Goal: Task Accomplishment & Management: Complete application form

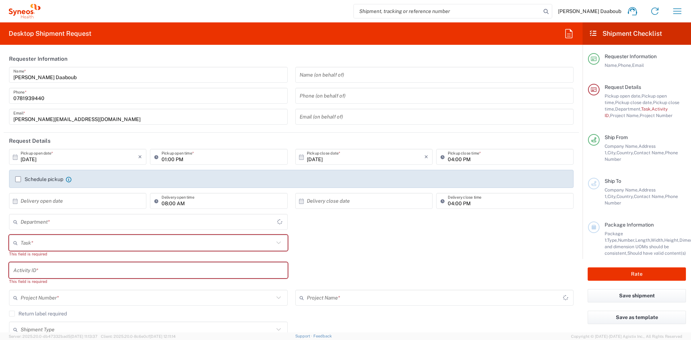
type input "4510"
type input "[GEOGRAPHIC_DATA]"
type input "Syneos Health France SARL"
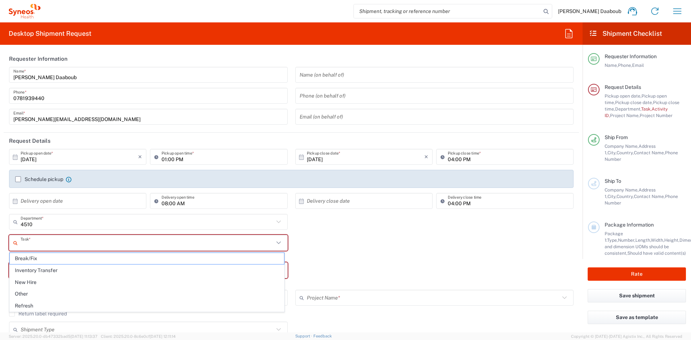
drag, startPoint x: 51, startPoint y: 244, endPoint x: 50, endPoint y: 239, distance: 4.8
click at [51, 244] on input "text" at bounding box center [147, 243] width 253 height 13
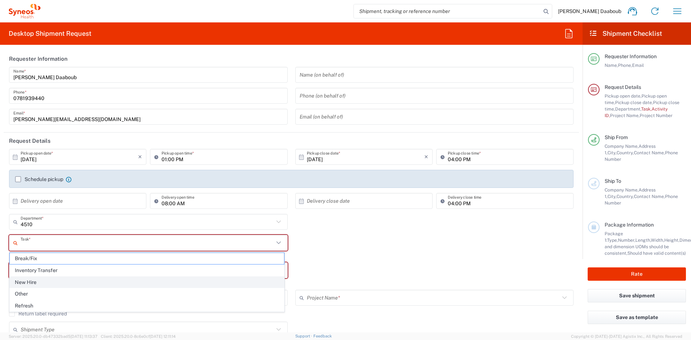
click at [39, 280] on span "New Hire" at bounding box center [147, 282] width 274 height 11
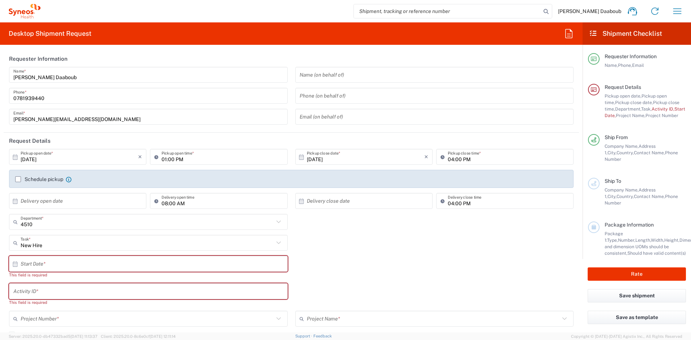
click at [40, 265] on input "text" at bounding box center [150, 264] width 259 height 13
click at [63, 243] on input "New Hire" at bounding box center [147, 243] width 253 height 13
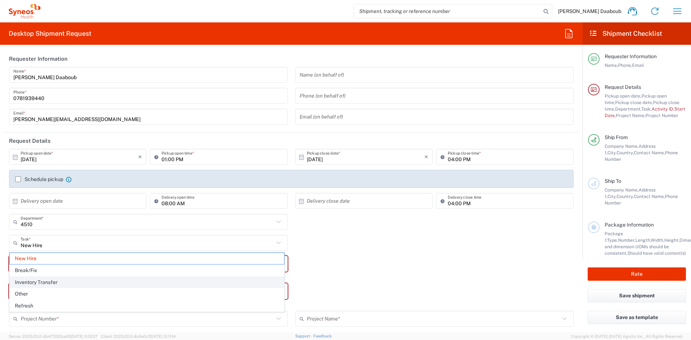
click at [39, 282] on span "Inventory Transfer" at bounding box center [147, 282] width 274 height 11
type input "Inventory Transfer"
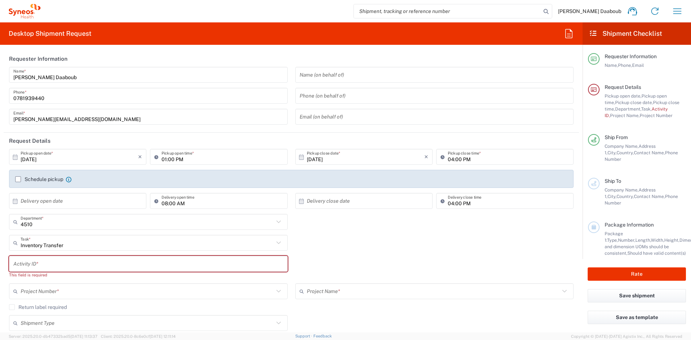
click at [38, 269] on input "text" at bounding box center [148, 264] width 270 height 13
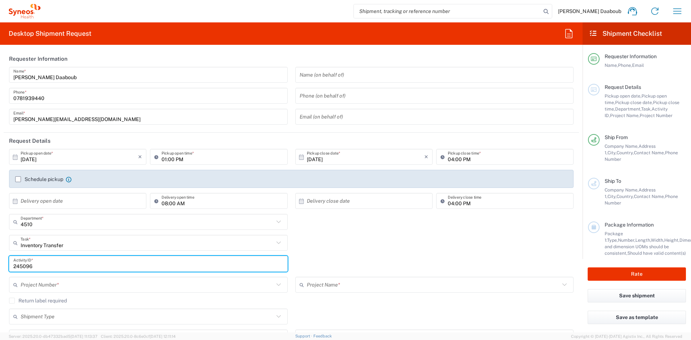
type input "245096"
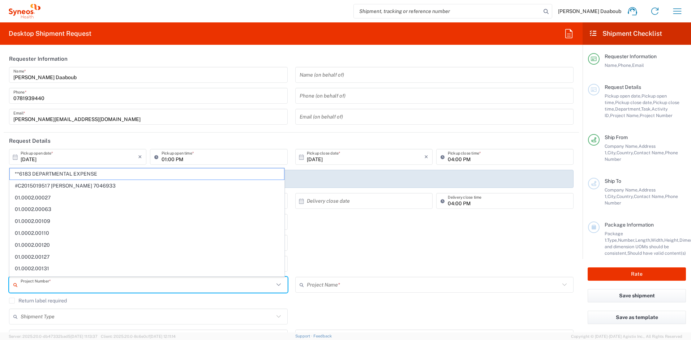
click at [61, 289] on input "text" at bounding box center [147, 285] width 253 height 13
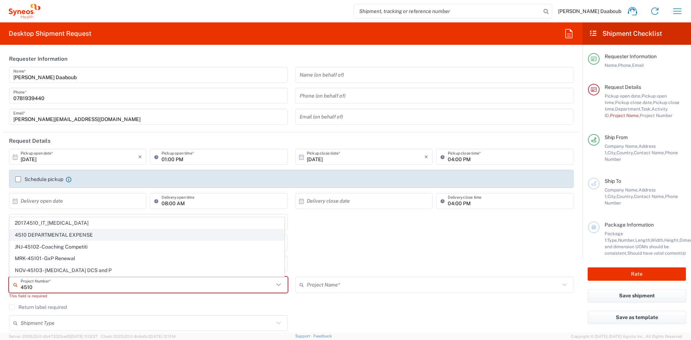
click at [46, 233] on span "4510 DEPARTMENTAL EXPENSE" at bounding box center [147, 234] width 274 height 11
type input "4510 DEPARTMENTAL EXPENSE"
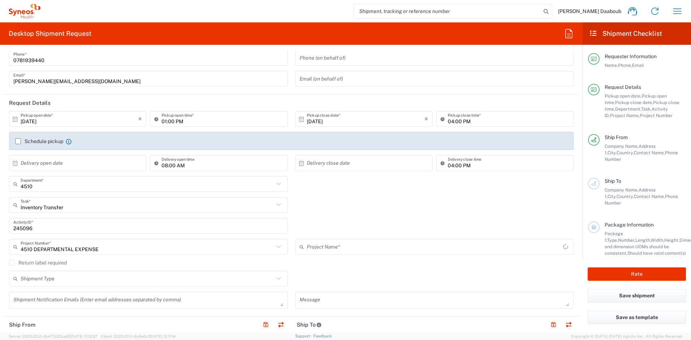
type input "4510 DEPARTMENTAL EXPENSE"
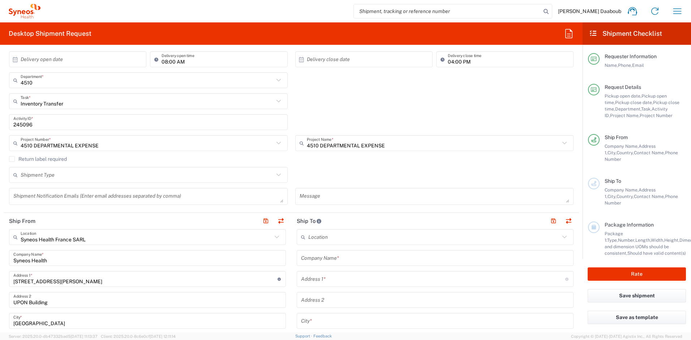
scroll to position [212, 0]
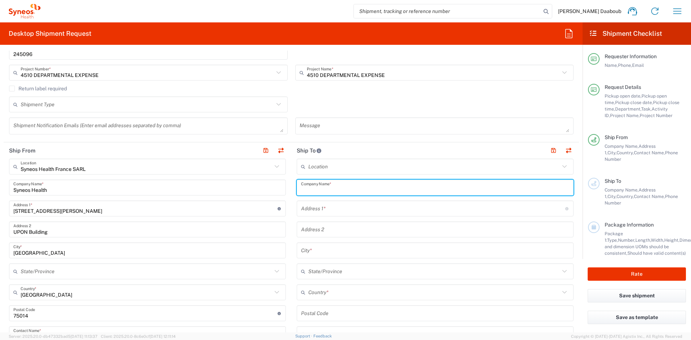
click at [317, 184] on input "text" at bounding box center [435, 187] width 268 height 13
paste input "[PERSON_NAME]"
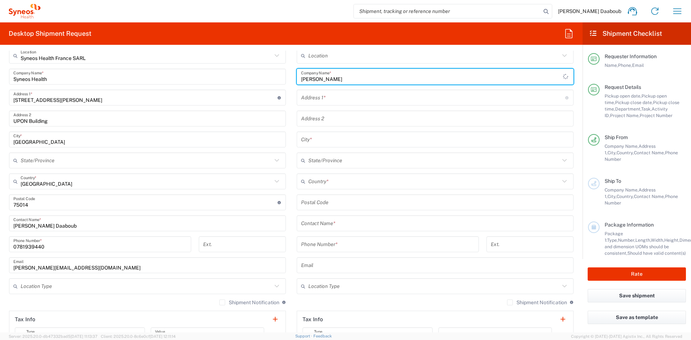
scroll to position [361, 0]
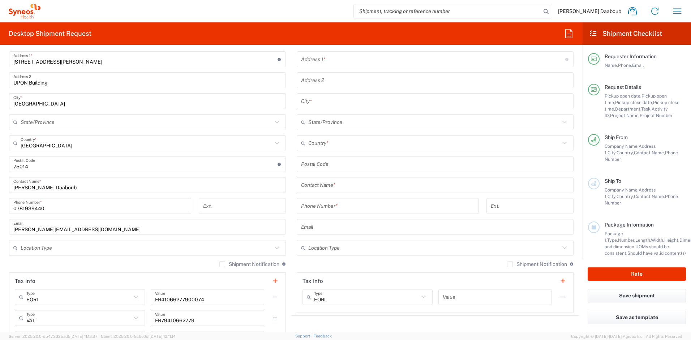
type input "[PERSON_NAME]"
click at [319, 187] on input "text" at bounding box center [435, 185] width 268 height 13
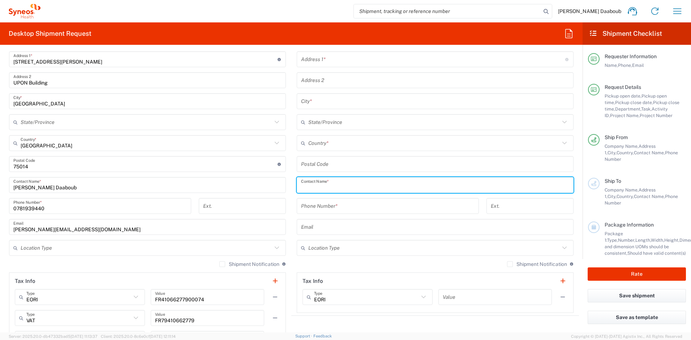
paste input "[PERSON_NAME]"
type input "[PERSON_NAME]"
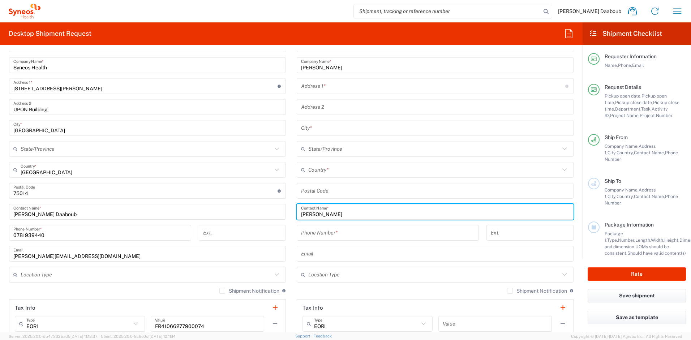
scroll to position [291, 0]
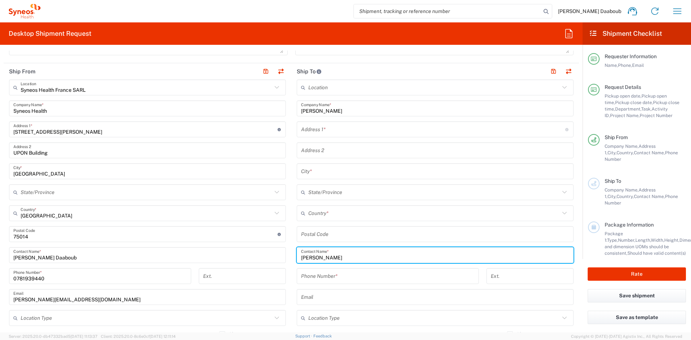
click at [320, 150] on input "text" at bounding box center [435, 150] width 268 height 13
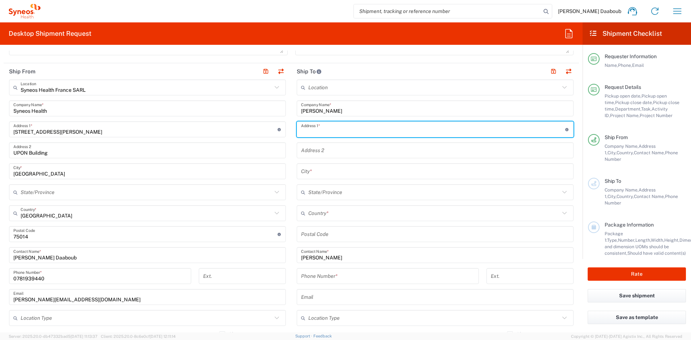
click at [313, 128] on input "text" at bounding box center [433, 129] width 264 height 13
paste input "[STREET_ADDRESS]"
type input "[STREET_ADDRESS]"
click at [322, 216] on input "text" at bounding box center [434, 213] width 252 height 13
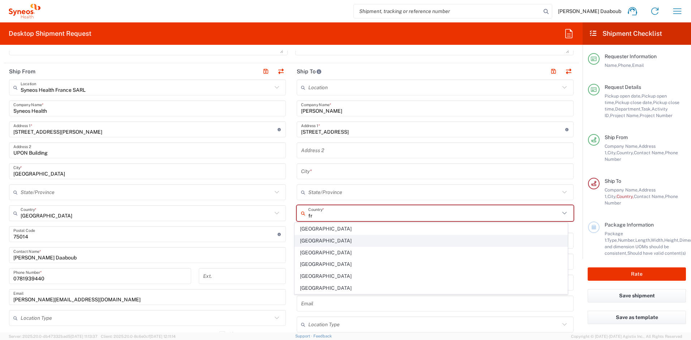
click at [308, 243] on span "[GEOGRAPHIC_DATA]" at bounding box center [431, 240] width 273 height 11
type input "[GEOGRAPHIC_DATA]"
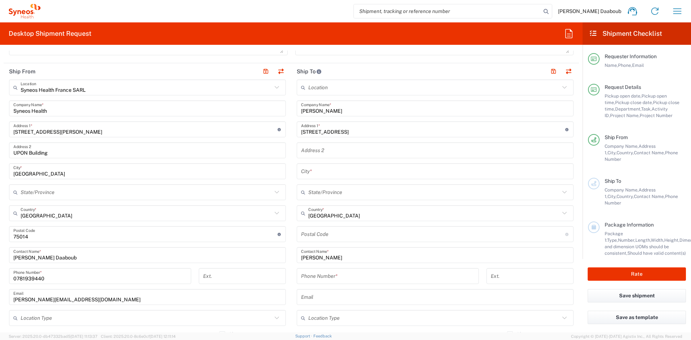
click at [312, 235] on input "undefined" at bounding box center [433, 234] width 264 height 13
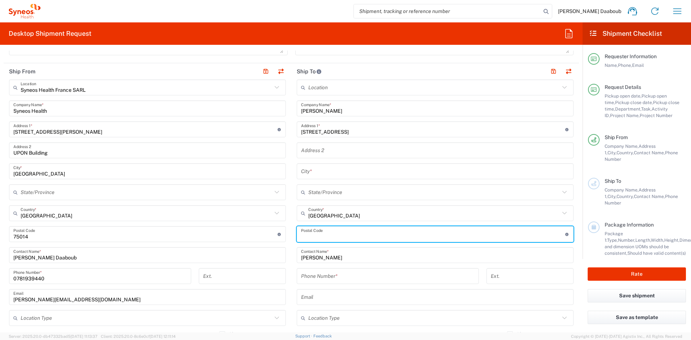
paste input "77720"
type input "77720"
click at [310, 173] on input "text" at bounding box center [435, 171] width 268 height 13
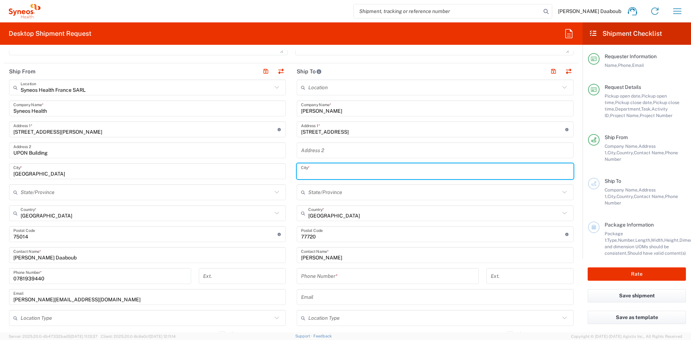
paste input "[GEOGRAPHIC_DATA]"
type input "[GEOGRAPHIC_DATA]"
click at [314, 276] on input "tel" at bounding box center [387, 276] width 173 height 13
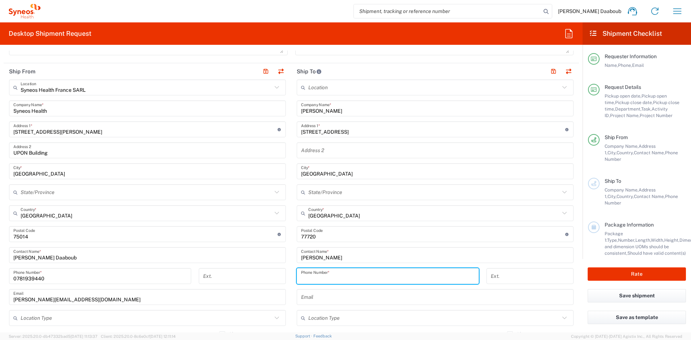
paste input "[PHONE_NUMBER]"
drag, startPoint x: 300, startPoint y: 277, endPoint x: 307, endPoint y: 279, distance: 7.0
click at [301, 277] on input "[PHONE_NUMBER]" at bounding box center [387, 276] width 173 height 13
type input "[PHONE_NUMBER]"
click at [332, 294] on input "text" at bounding box center [435, 297] width 268 height 13
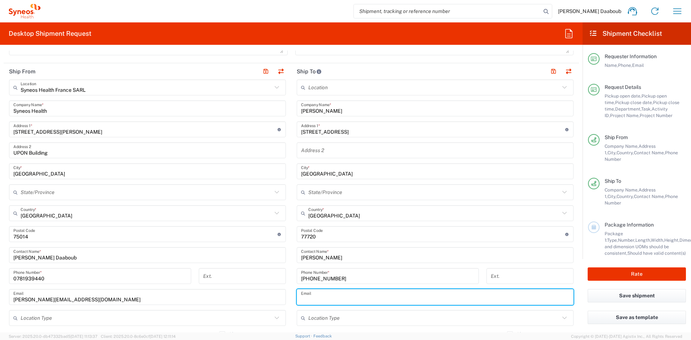
paste input "[EMAIL_ADDRESS][PERSON_NAME][DOMAIN_NAME]"
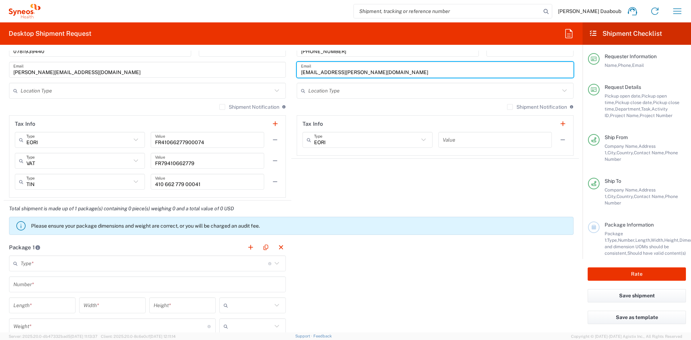
scroll to position [579, 0]
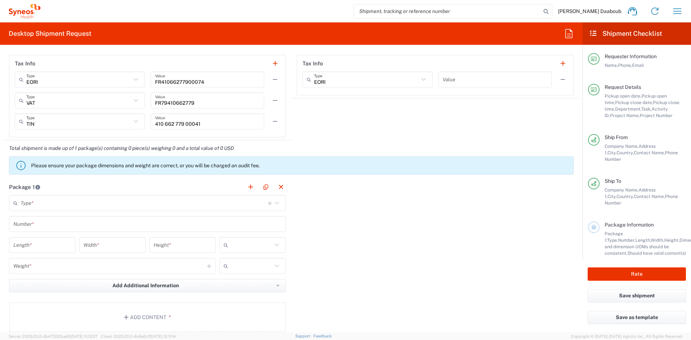
type input "[EMAIL_ADDRESS][PERSON_NAME][DOMAIN_NAME]"
click at [44, 201] on input "text" at bounding box center [145, 203] width 248 height 13
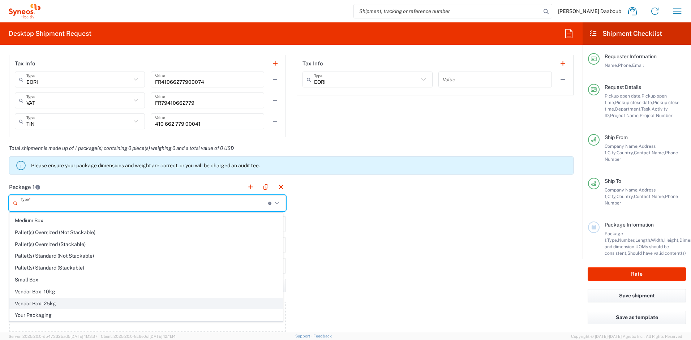
scroll to position [22, 0]
drag, startPoint x: 38, startPoint y: 316, endPoint x: 33, endPoint y: 294, distance: 23.0
click at [38, 316] on span "Your Packaging" at bounding box center [146, 314] width 273 height 11
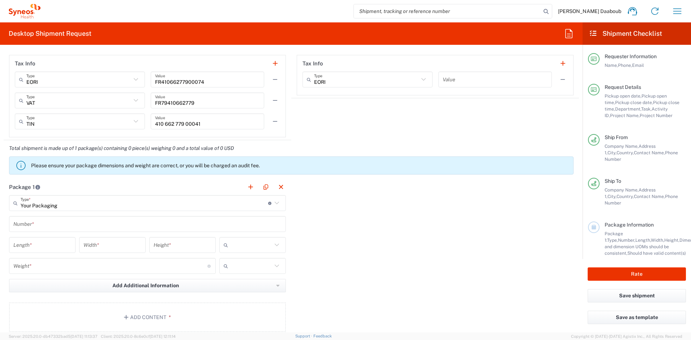
click at [32, 210] on div "Your Packaging Type * Material used to package goods" at bounding box center [147, 203] width 277 height 16
type input "Your Packaging"
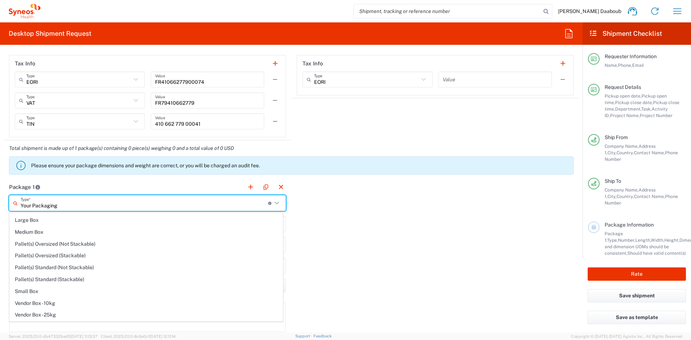
scroll to position [0, 0]
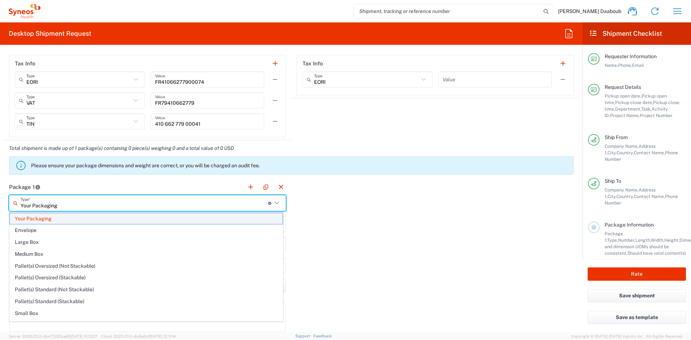
click at [30, 222] on span "Your Packaging" at bounding box center [146, 218] width 273 height 11
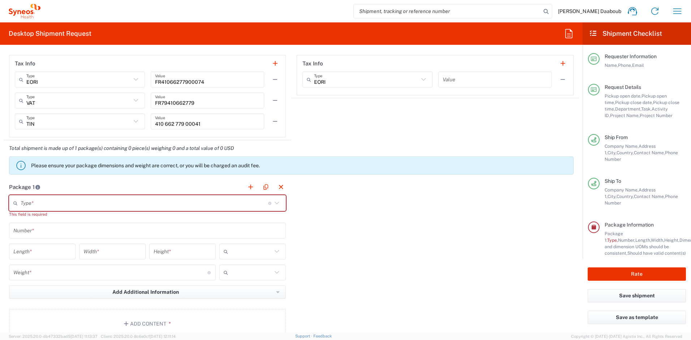
click at [31, 212] on div "This field is required" at bounding box center [147, 214] width 277 height 7
click at [33, 203] on input "text" at bounding box center [145, 203] width 248 height 13
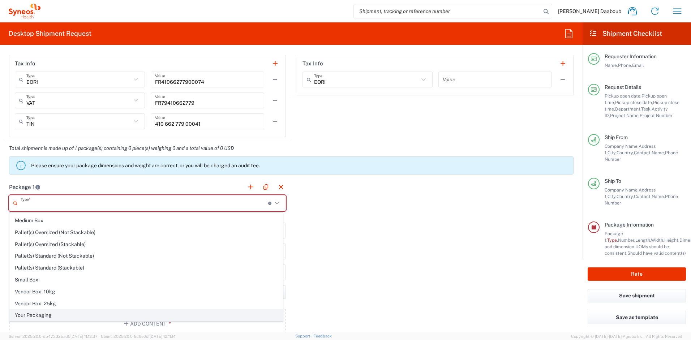
scroll to position [22, 0]
drag, startPoint x: 45, startPoint y: 313, endPoint x: 42, endPoint y: 301, distance: 11.8
click at [44, 313] on span "Your Packaging" at bounding box center [146, 314] width 273 height 11
type input "Your Packaging"
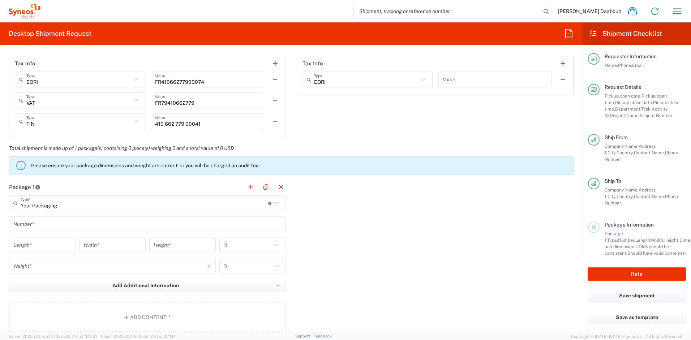
click at [24, 220] on input "text" at bounding box center [147, 224] width 268 height 13
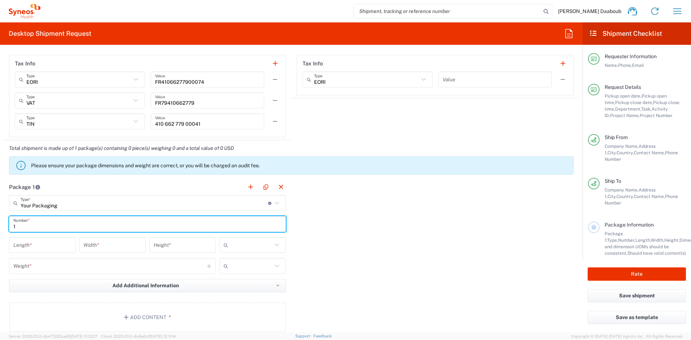
type input "1"
click at [264, 245] on input "text" at bounding box center [251, 245] width 41 height 12
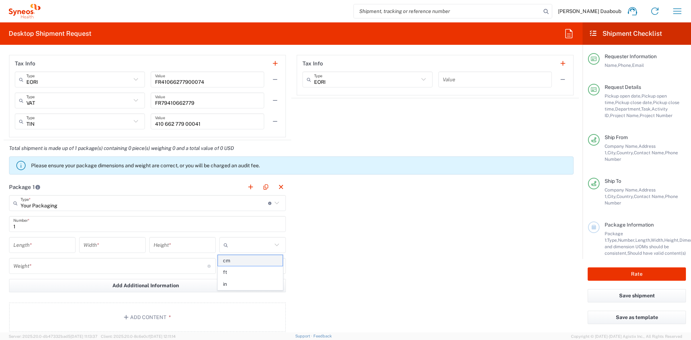
click at [241, 256] on span "cm" at bounding box center [250, 260] width 64 height 11
type input "cm"
click at [245, 270] on input "text" at bounding box center [251, 266] width 41 height 12
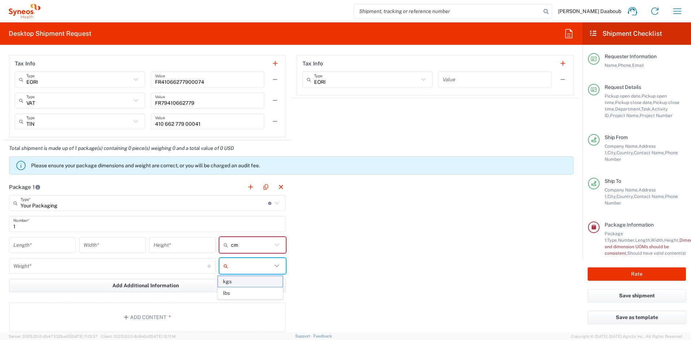
click at [246, 286] on span "kgs" at bounding box center [250, 281] width 64 height 11
type input "kgs"
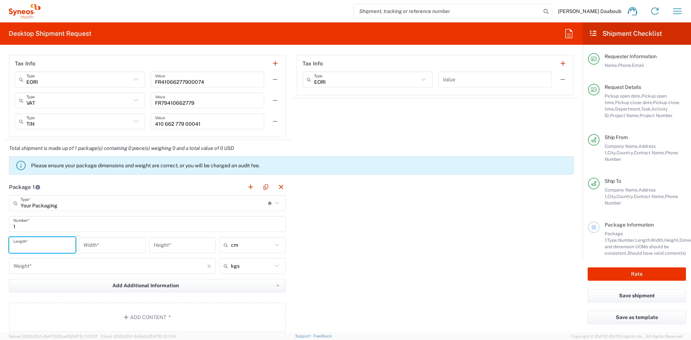
click at [54, 251] on input "number" at bounding box center [42, 245] width 58 height 13
type input "50"
type input "5"
type input "10"
click at [40, 265] on input "number" at bounding box center [110, 266] width 194 height 13
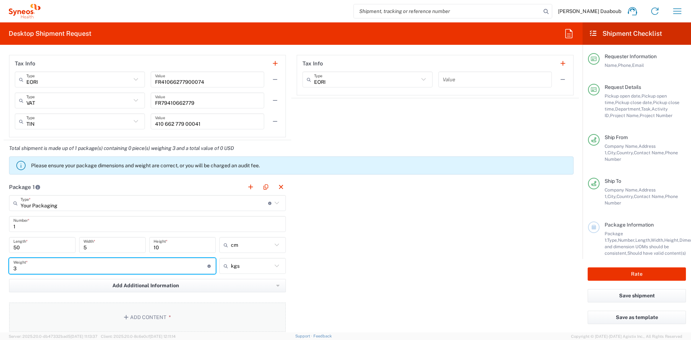
type input "3"
click at [127, 312] on button "Add Content *" at bounding box center [147, 317] width 277 height 30
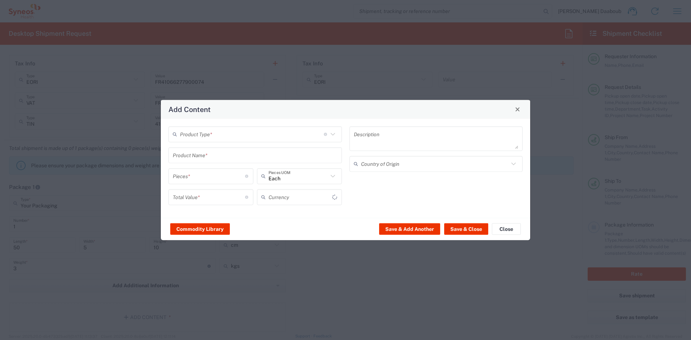
type input "US Dollar"
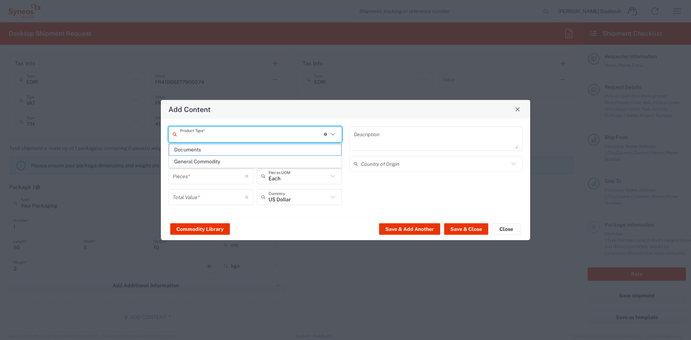
click at [202, 135] on input "text" at bounding box center [252, 134] width 144 height 13
click at [206, 158] on span "General Commodity" at bounding box center [255, 161] width 172 height 11
type input "General Commodity"
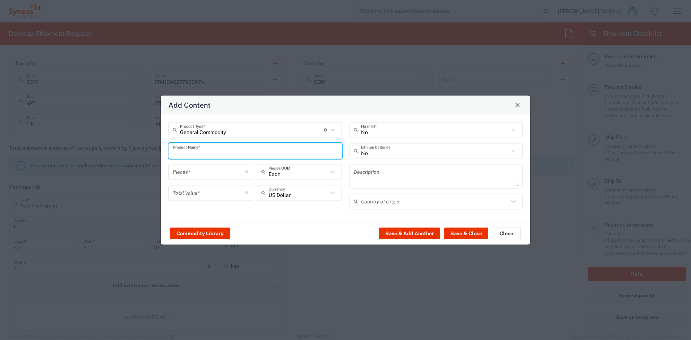
click at [204, 149] on input "text" at bounding box center [255, 151] width 165 height 13
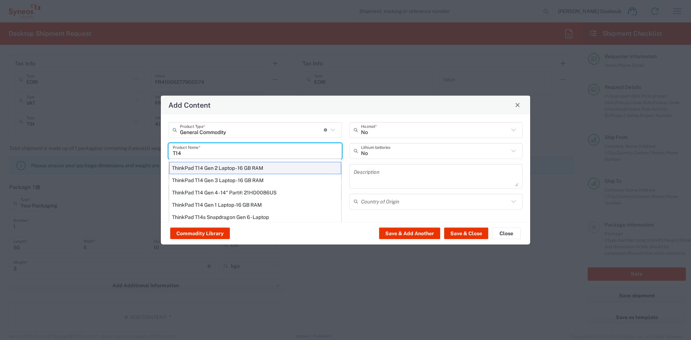
click at [220, 169] on div "ThinkPad T14 Gen 2 Laptop - 16 GB RAM" at bounding box center [255, 168] width 172 height 12
type input "ThinkPad T14 Gen 2 Laptop - 16 GB RAM"
type input "1"
type textarea "Intel Core i7-1156G7 vProÂ® Processor - 14"- 16 GB RAM - 512 GB SSD"
type input "[GEOGRAPHIC_DATA]"
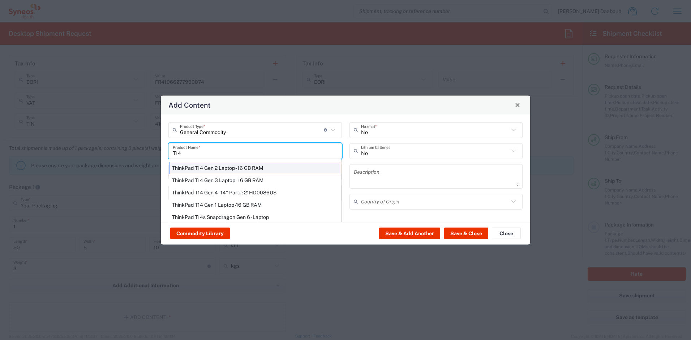
type input "Yes"
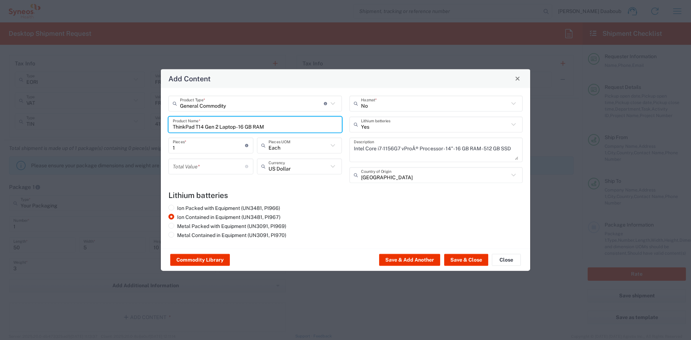
click at [201, 165] on input "number" at bounding box center [209, 166] width 72 height 13
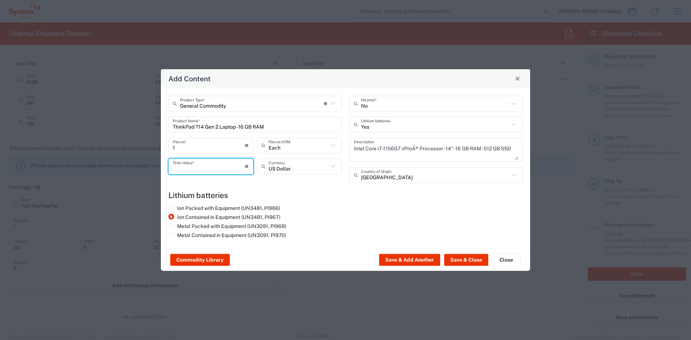
type input "5"
type input "300"
drag, startPoint x: 452, startPoint y: 257, endPoint x: 377, endPoint y: 273, distance: 77.7
click at [452, 257] on button "Save & Close" at bounding box center [466, 260] width 44 height 12
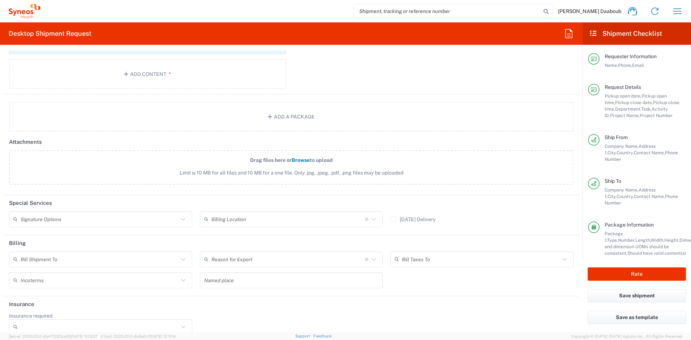
scroll to position [875, 0]
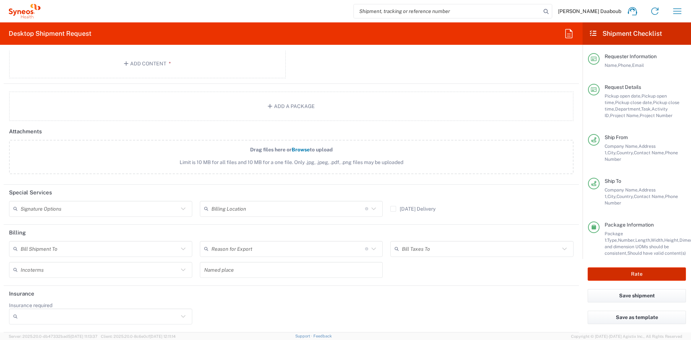
click at [606, 272] on button "Rate" at bounding box center [637, 273] width 98 height 13
type input "4510 DEPARTMENTAL EXPENSE"
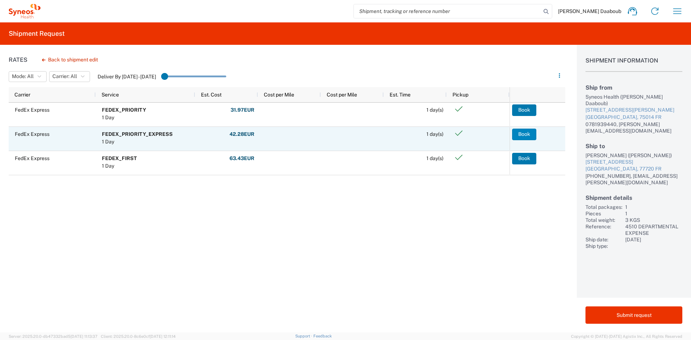
click at [516, 135] on button "Book" at bounding box center [524, 135] width 24 height 12
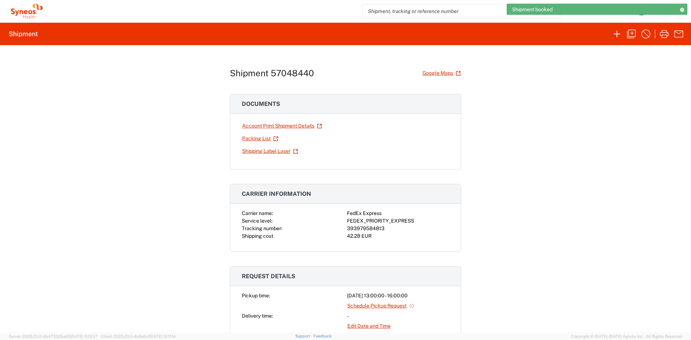
click at [376, 229] on div "393979584813" at bounding box center [398, 229] width 102 height 8
copy div "393979584813"
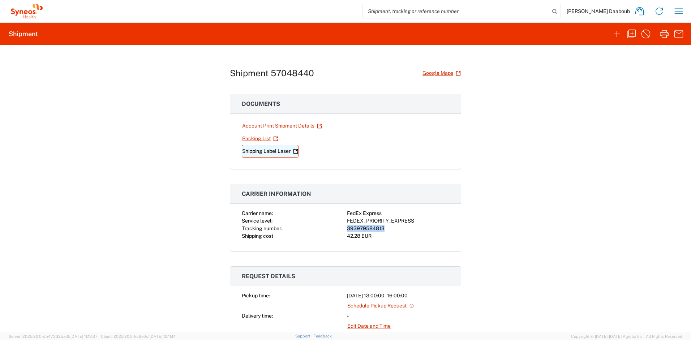
click at [269, 151] on link "Shipping Label Laser" at bounding box center [270, 151] width 57 height 13
click at [627, 35] on icon "button" at bounding box center [631, 34] width 9 height 9
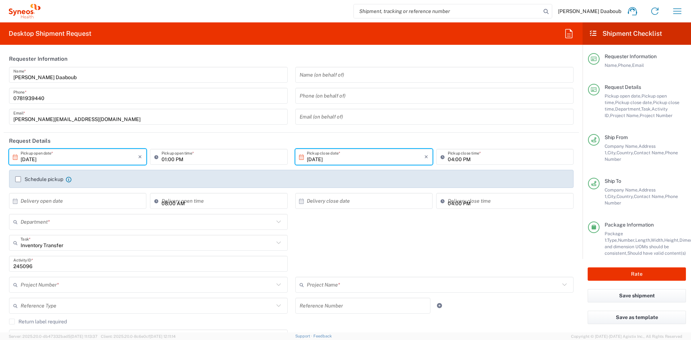
type input "Your Packaging"
type input "4510"
type input "4510 DEPARTMENTAL EXPENSE"
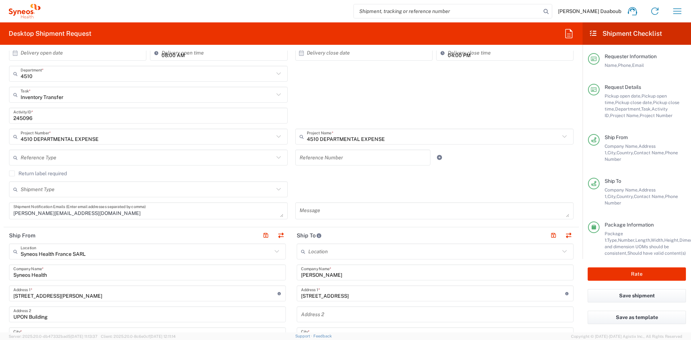
scroll to position [300, 0]
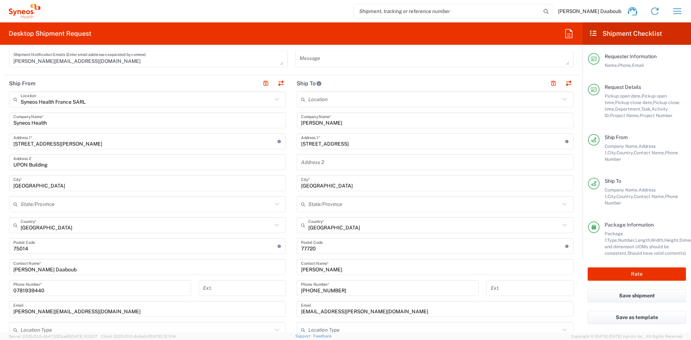
click at [326, 121] on input "[PERSON_NAME]" at bounding box center [435, 120] width 268 height 13
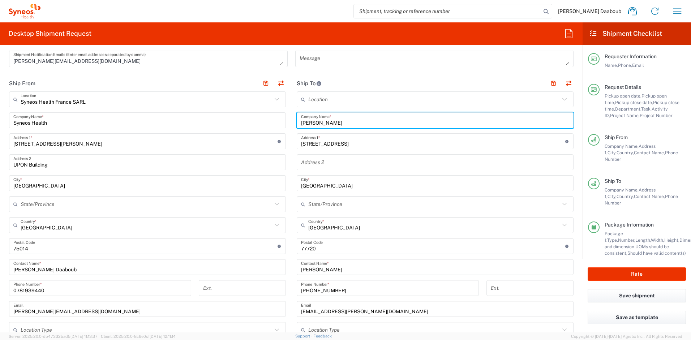
click at [326, 121] on input "[PERSON_NAME]" at bounding box center [435, 120] width 268 height 13
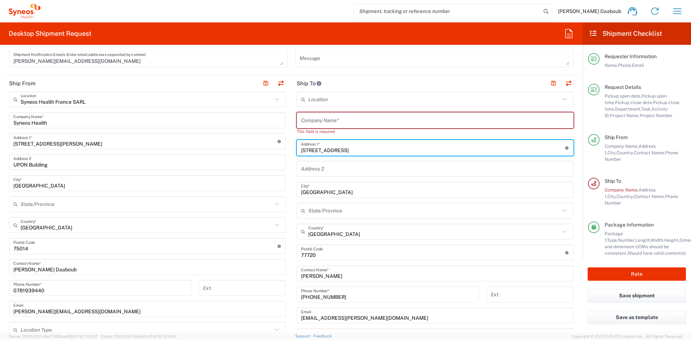
click at [319, 147] on input "[STREET_ADDRESS]" at bounding box center [433, 148] width 264 height 13
click at [319, 151] on input "[STREET_ADDRESS]" at bounding box center [433, 148] width 264 height 13
click at [318, 151] on input "[STREET_ADDRESS]" at bounding box center [433, 148] width 264 height 13
click at [319, 196] on div "[GEOGRAPHIC_DATA] *" at bounding box center [435, 190] width 277 height 16
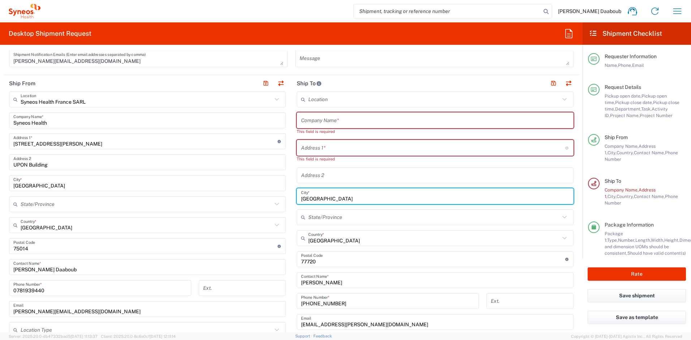
click at [319, 196] on input "[GEOGRAPHIC_DATA]" at bounding box center [435, 196] width 268 height 13
click at [312, 259] on input "undefined" at bounding box center [433, 259] width 264 height 13
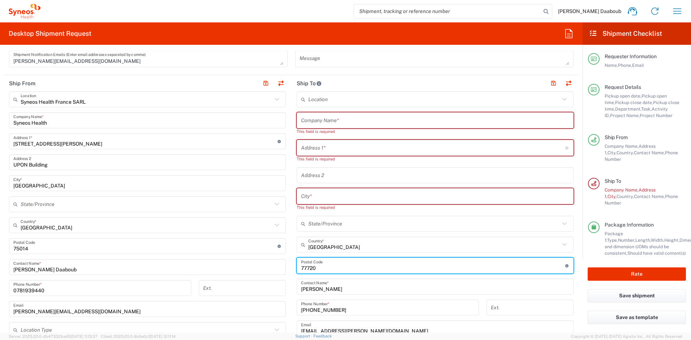
click at [310, 269] on input "undefined" at bounding box center [433, 265] width 264 height 13
click at [316, 291] on input "[PERSON_NAME]" at bounding box center [435, 286] width 268 height 13
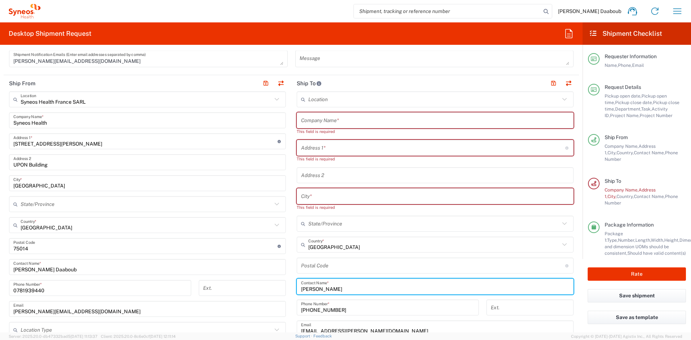
click at [314, 291] on input "[PERSON_NAME]" at bounding box center [435, 286] width 268 height 13
type input "[PERSON_NAME]"
click at [327, 290] on input "[PERSON_NAME]" at bounding box center [432, 286] width 262 height 13
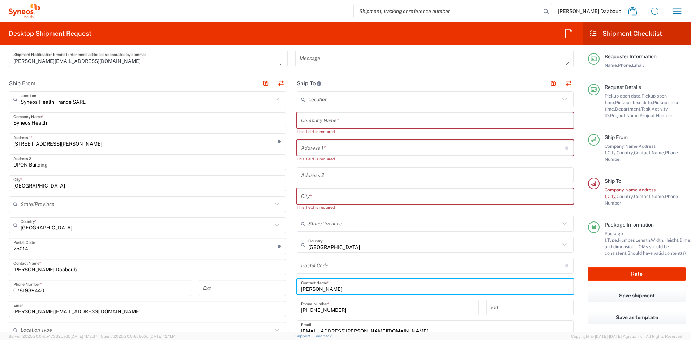
click at [327, 290] on input "[PERSON_NAME]" at bounding box center [435, 286] width 268 height 13
click at [321, 311] on input "[PHONE_NUMBER]" at bounding box center [387, 307] width 173 height 13
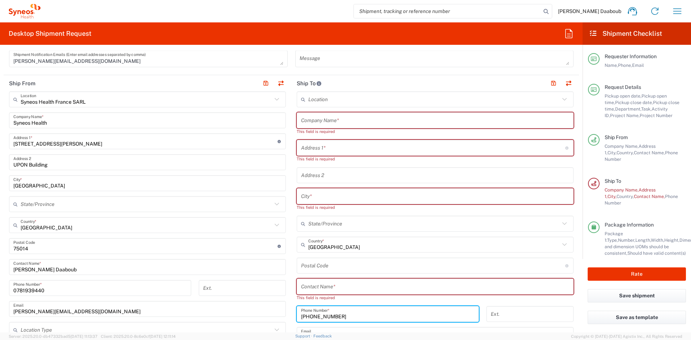
click at [321, 311] on input "[PHONE_NUMBER]" at bounding box center [387, 314] width 173 height 13
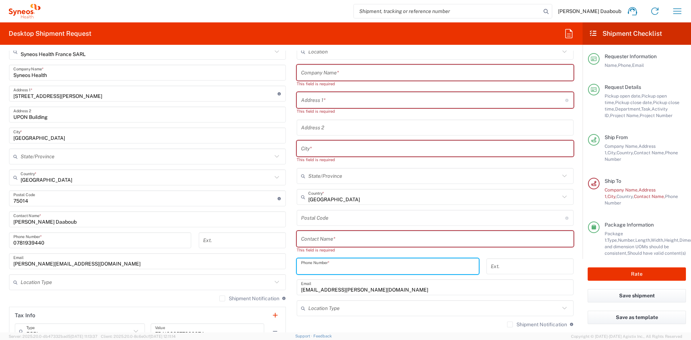
scroll to position [364, 0]
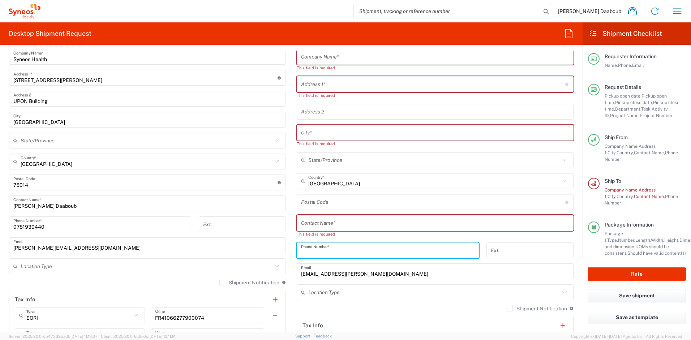
drag, startPoint x: 330, startPoint y: 269, endPoint x: 330, endPoint y: 274, distance: 4.4
click at [330, 272] on input "[EMAIL_ADDRESS][PERSON_NAME][DOMAIN_NAME]" at bounding box center [435, 271] width 268 height 13
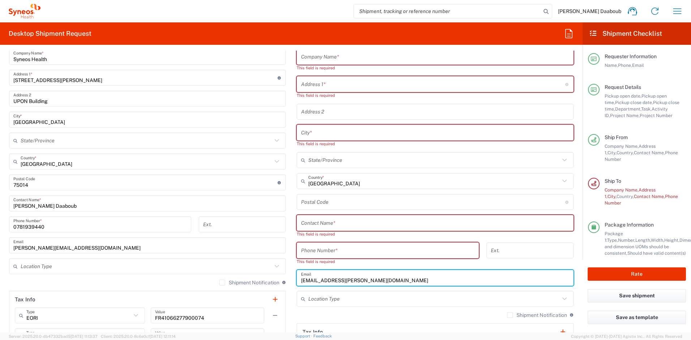
click at [330, 274] on input "[EMAIL_ADDRESS][PERSON_NAME][DOMAIN_NAME]" at bounding box center [435, 278] width 268 height 13
click at [329, 274] on input "[EMAIL_ADDRESS][PERSON_NAME][DOMAIN_NAME]" at bounding box center [435, 278] width 268 height 13
click at [330, 277] on input "[EMAIL_ADDRESS][PERSON_NAME][DOMAIN_NAME]" at bounding box center [435, 278] width 268 height 13
click at [329, 278] on input "[EMAIL_ADDRESS][PERSON_NAME][DOMAIN_NAME]" at bounding box center [435, 278] width 268 height 13
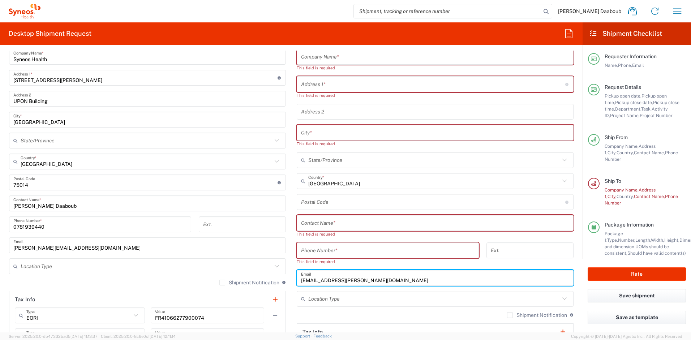
click at [329, 278] on input "[EMAIL_ADDRESS][PERSON_NAME][DOMAIN_NAME]" at bounding box center [435, 278] width 268 height 13
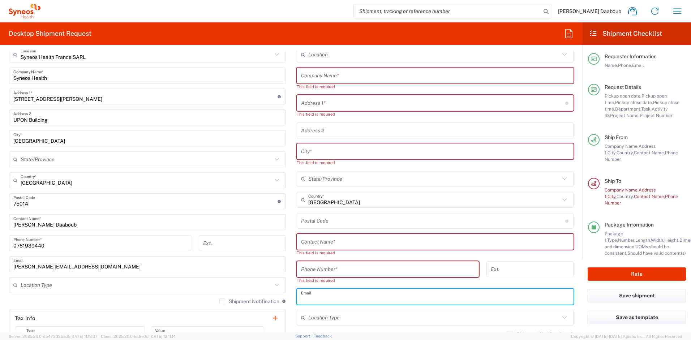
scroll to position [303, 0]
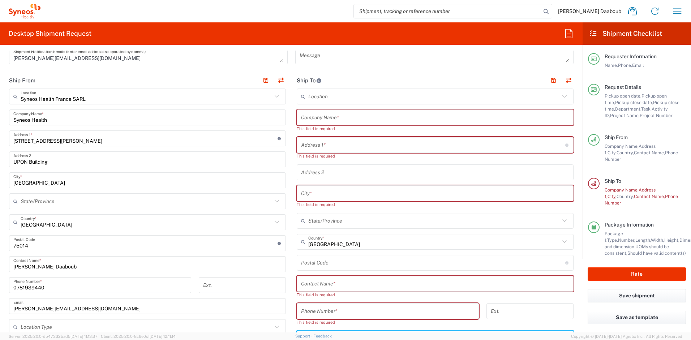
click at [319, 118] on input "text" at bounding box center [435, 117] width 268 height 13
paste input "[PERSON_NAME]"
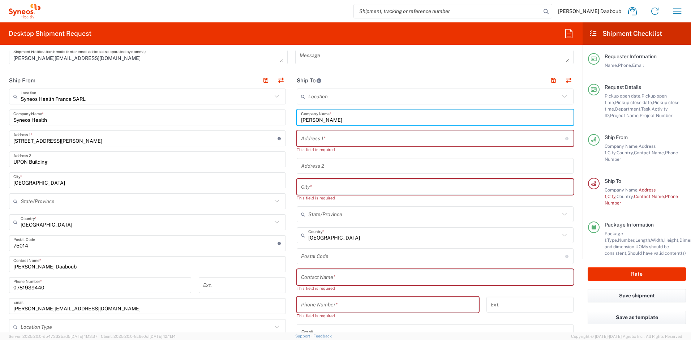
type input "[PERSON_NAME]"
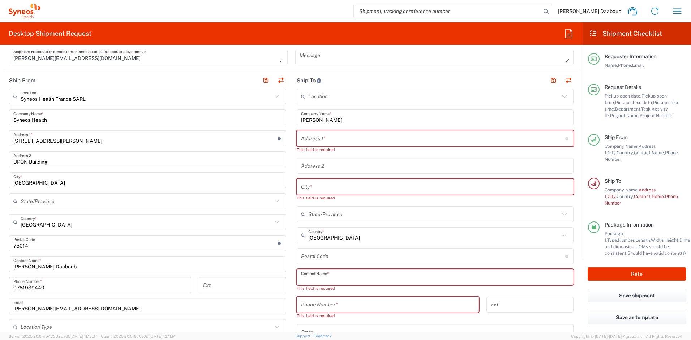
click at [327, 276] on input "text" at bounding box center [435, 277] width 268 height 13
paste input "[PERSON_NAME]"
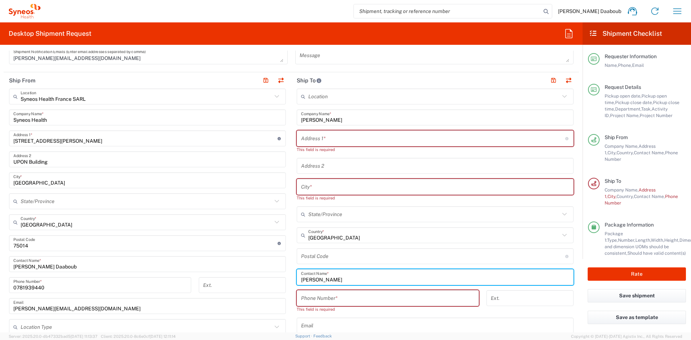
type input "[PERSON_NAME]"
click at [309, 138] on input "text" at bounding box center [433, 138] width 264 height 13
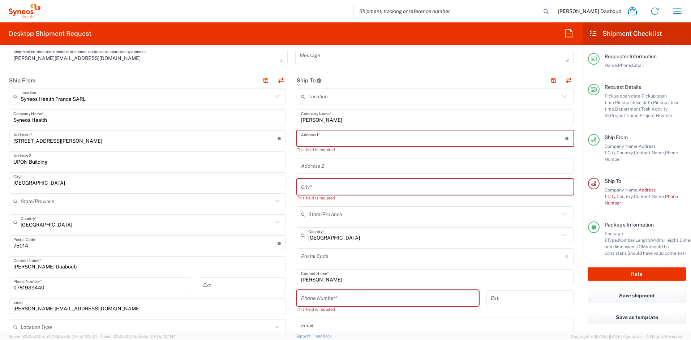
paste input "[STREET_ADDRESS]"
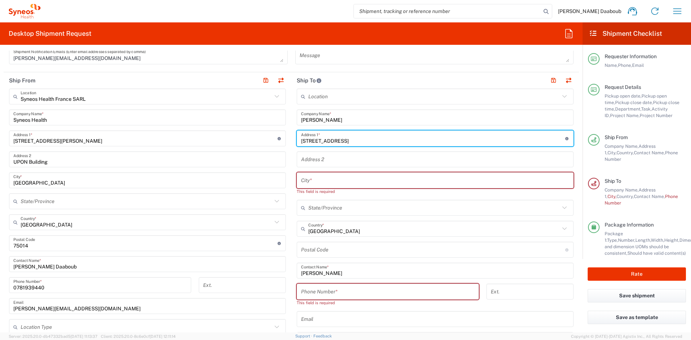
type input "[STREET_ADDRESS]"
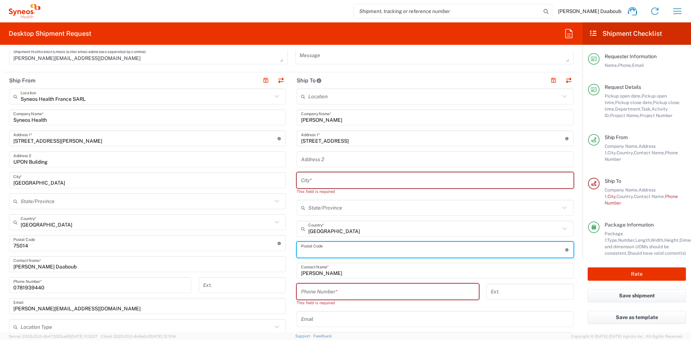
click at [316, 250] on input "undefined" at bounding box center [433, 250] width 264 height 13
paste input "75019"
type input "75019"
drag, startPoint x: 314, startPoint y: 181, endPoint x: 302, endPoint y: 177, distance: 12.6
click at [314, 181] on input "text" at bounding box center [435, 180] width 268 height 13
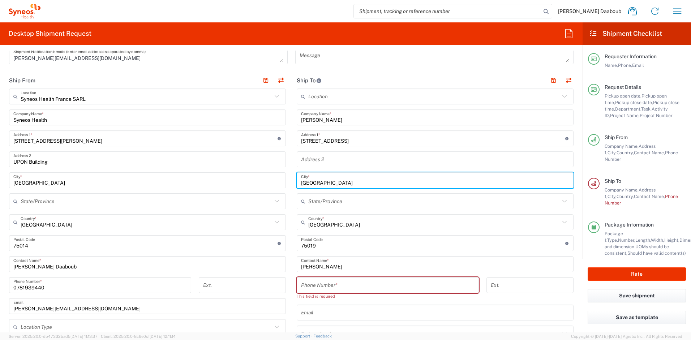
type input "[GEOGRAPHIC_DATA]"
click at [315, 290] on input "tel" at bounding box center [387, 285] width 173 height 13
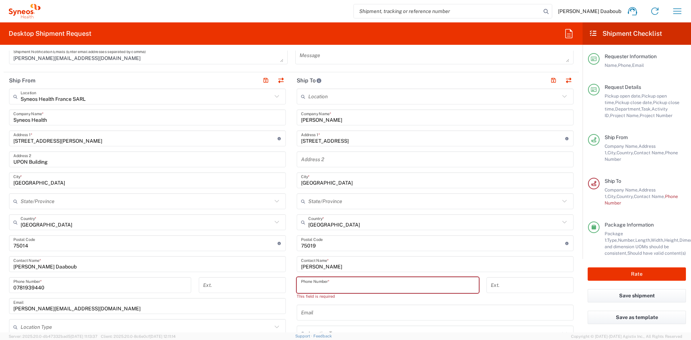
paste input "[PHONE_NUMBER]"
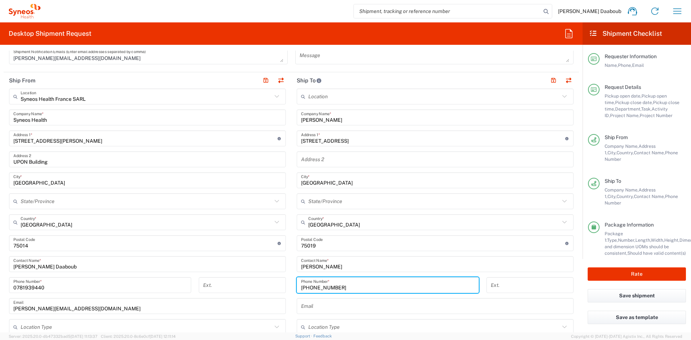
type input "[PHONE_NUMBER]"
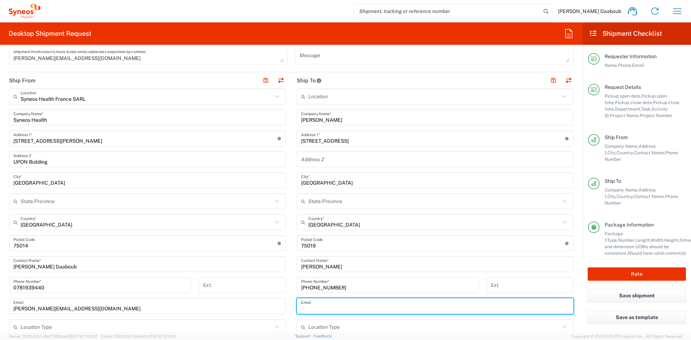
click at [315, 303] on input "text" at bounding box center [435, 306] width 268 height 13
paste input "[EMAIL_ADDRESS][DOMAIN_NAME]"
type input "[EMAIL_ADDRESS][DOMAIN_NAME]"
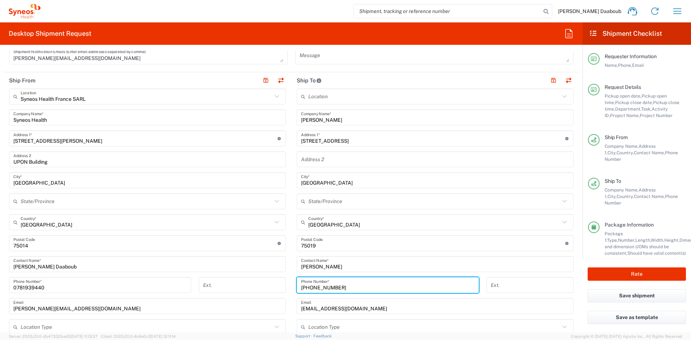
drag, startPoint x: 314, startPoint y: 287, endPoint x: 330, endPoint y: 290, distance: 16.1
click at [314, 287] on input "[PHONE_NUMBER]" at bounding box center [387, 285] width 173 height 13
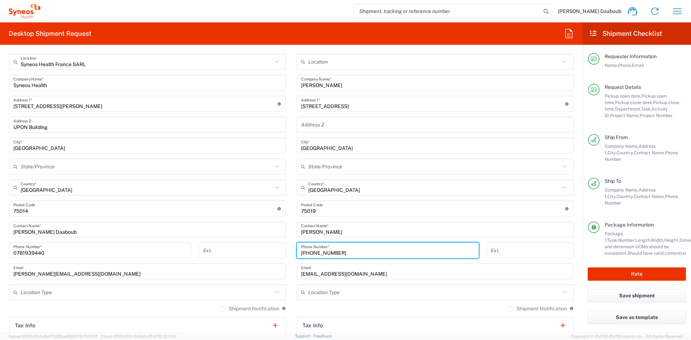
scroll to position [336, 0]
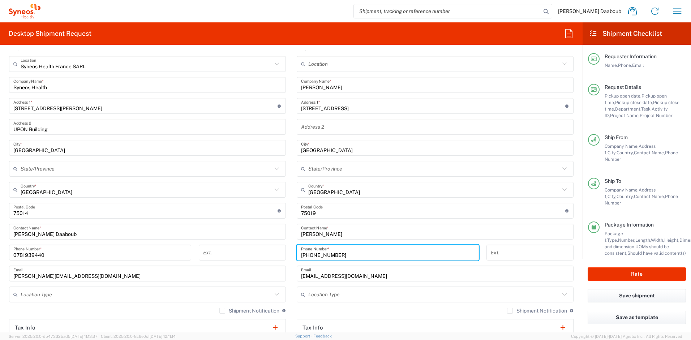
type input "[PHONE_NUMBER]"
click at [616, 274] on button "Rate" at bounding box center [637, 273] width 98 height 13
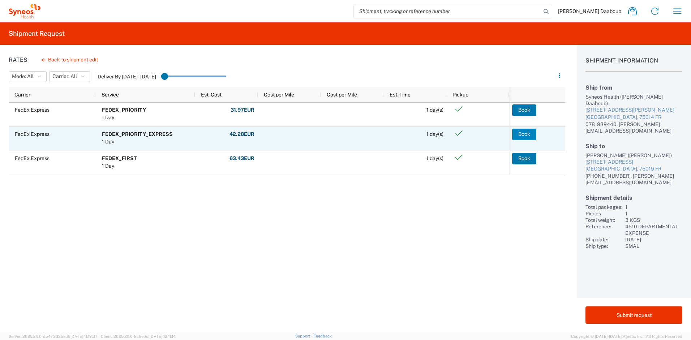
click at [524, 134] on button "Book" at bounding box center [524, 135] width 24 height 12
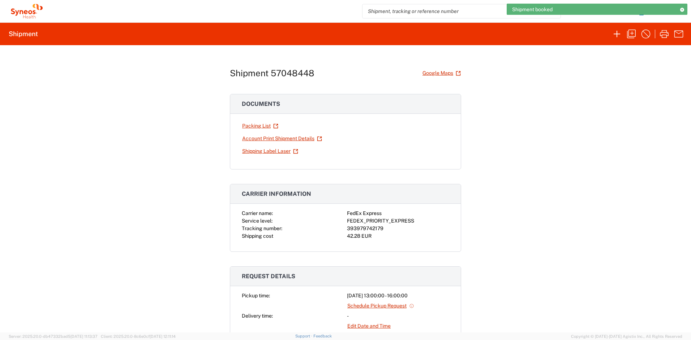
click at [360, 229] on div "393979742179" at bounding box center [398, 229] width 102 height 8
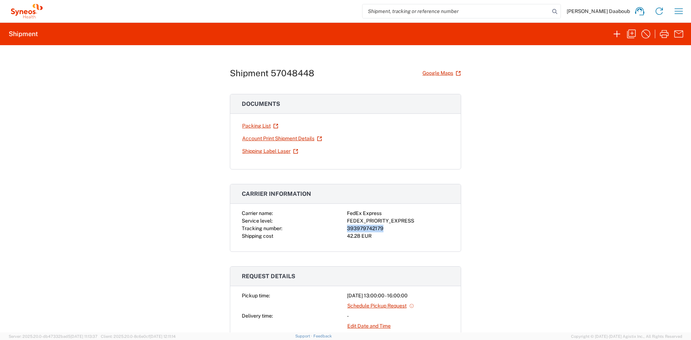
copy div "393979742179"
click at [269, 156] on link "Shipping Label Laser" at bounding box center [270, 151] width 57 height 13
